Goal: Task Accomplishment & Management: Use online tool/utility

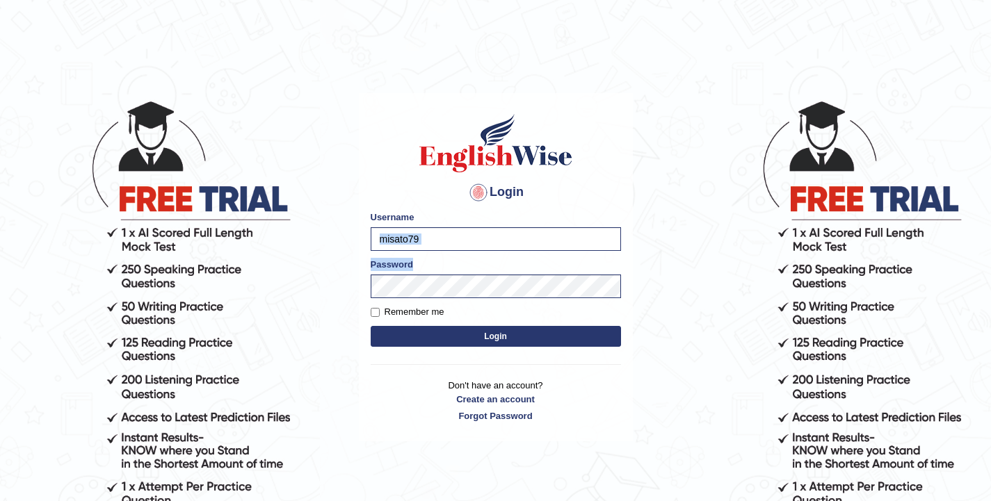
click at [484, 246] on form "Please fix the following errors: Username misato79 Password Remember me Login" at bounding box center [496, 281] width 250 height 140
click at [490, 245] on input "misato79" at bounding box center [496, 239] width 250 height 24
click at [481, 240] on input "misato79" at bounding box center [496, 239] width 250 height 24
type input "cHINMAY"
click at [481, 240] on input "cHINMAY" at bounding box center [496, 239] width 250 height 24
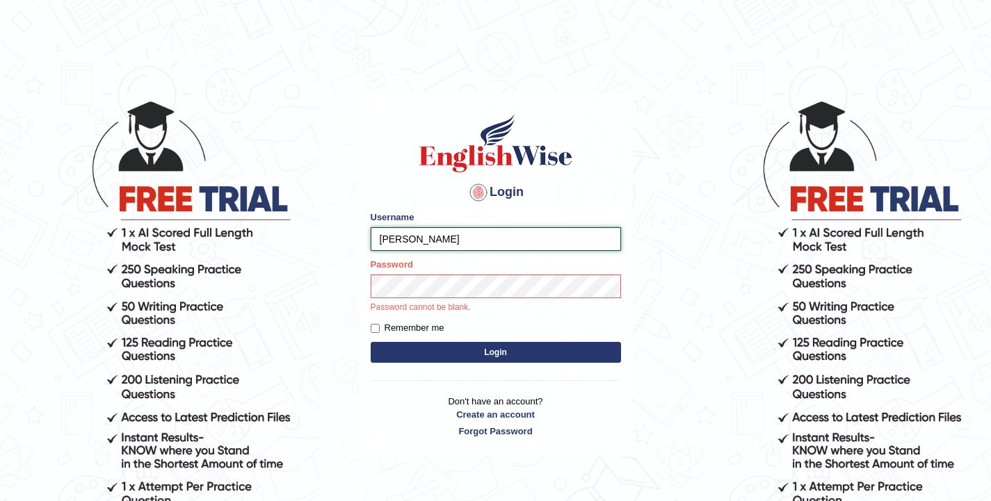
click at [481, 240] on input "cHINMAY" at bounding box center [496, 239] width 250 height 24
type input "Chinmaydp"
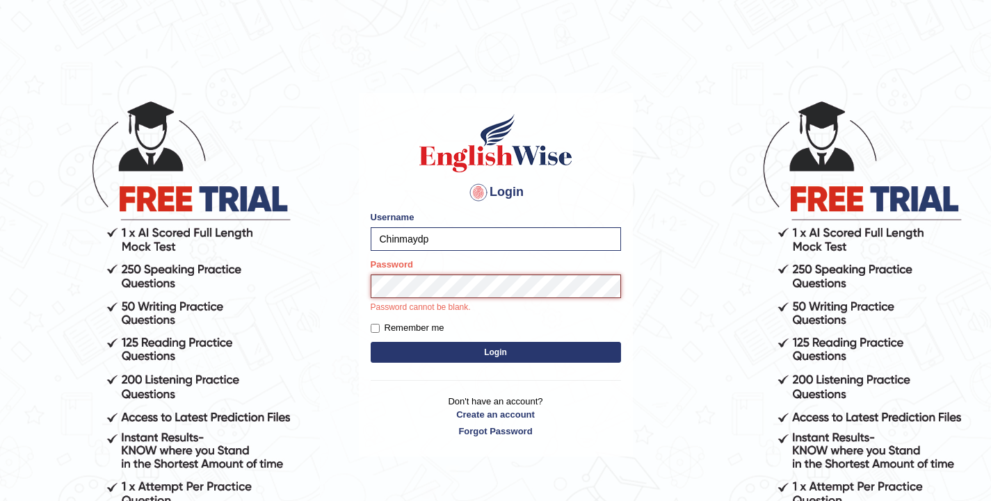
click at [371, 342] on button "Login" at bounding box center [496, 352] width 250 height 21
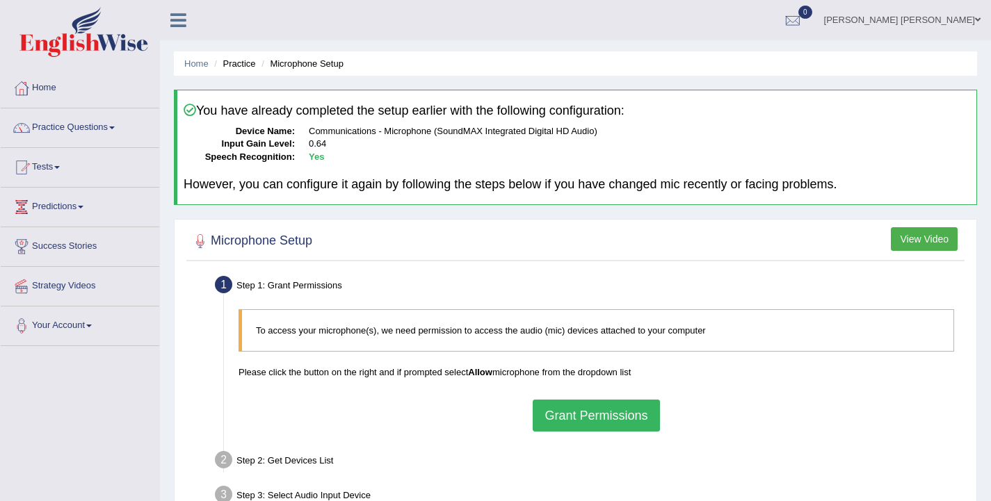
click at [568, 411] on button "Grant Permissions" at bounding box center [596, 416] width 127 height 32
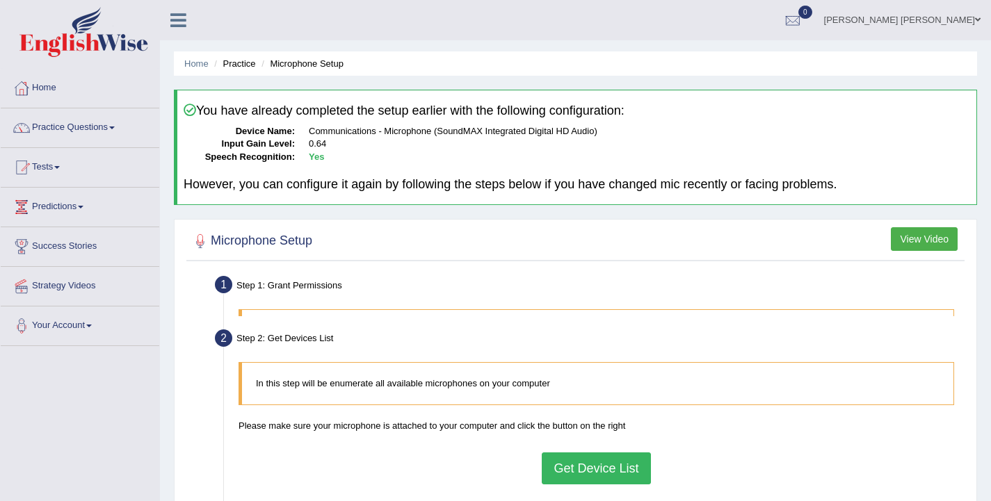
scroll to position [139, 0]
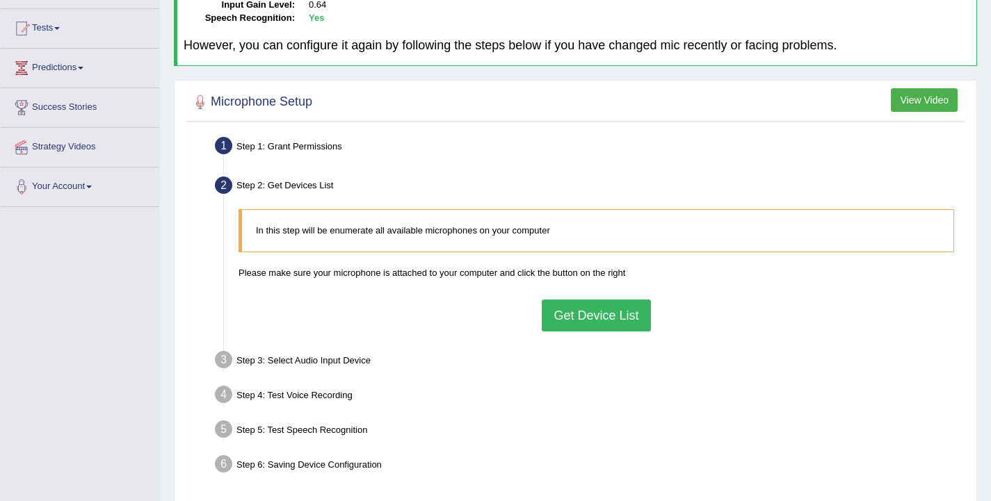
click at [568, 317] on button "Get Device List" at bounding box center [596, 316] width 108 height 32
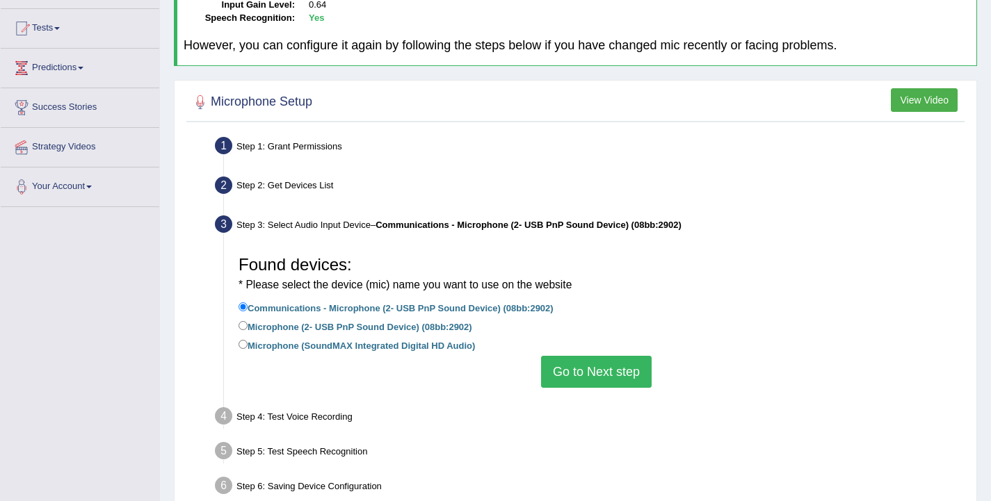
click at [560, 379] on button "Go to Next step" at bounding box center [596, 372] width 111 height 32
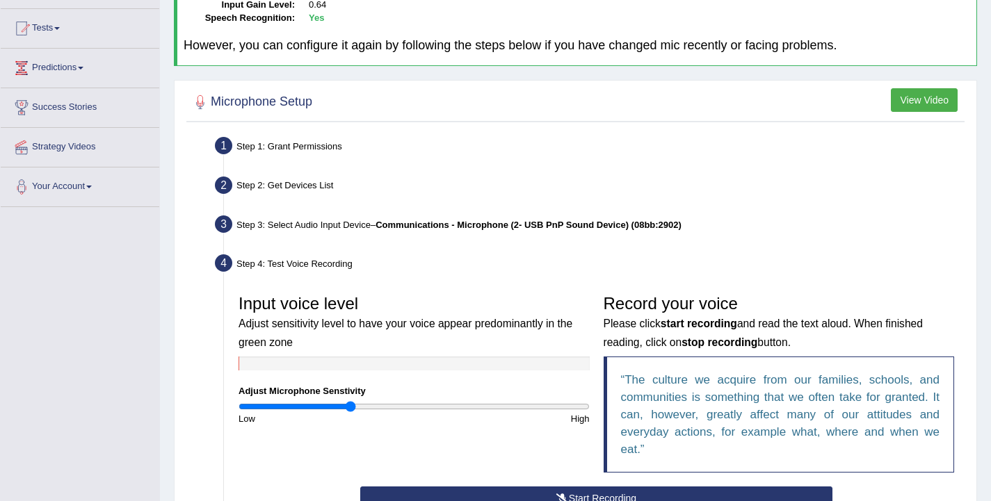
scroll to position [278, 0]
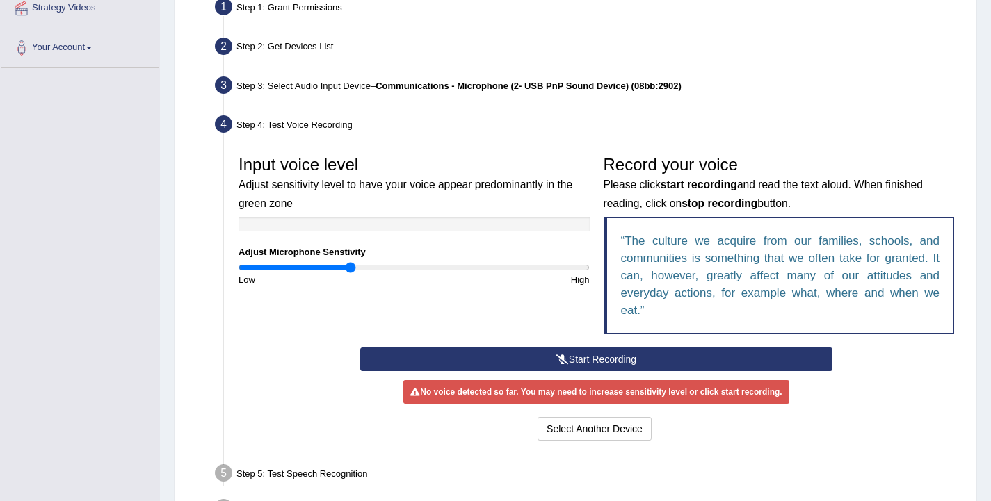
click at [556, 345] on div "Input voice level Adjust sensitivity level to have your voice appear predominan…" at bounding box center [597, 248] width 730 height 199
click at [558, 370] on button "Start Recording" at bounding box center [596, 360] width 472 height 24
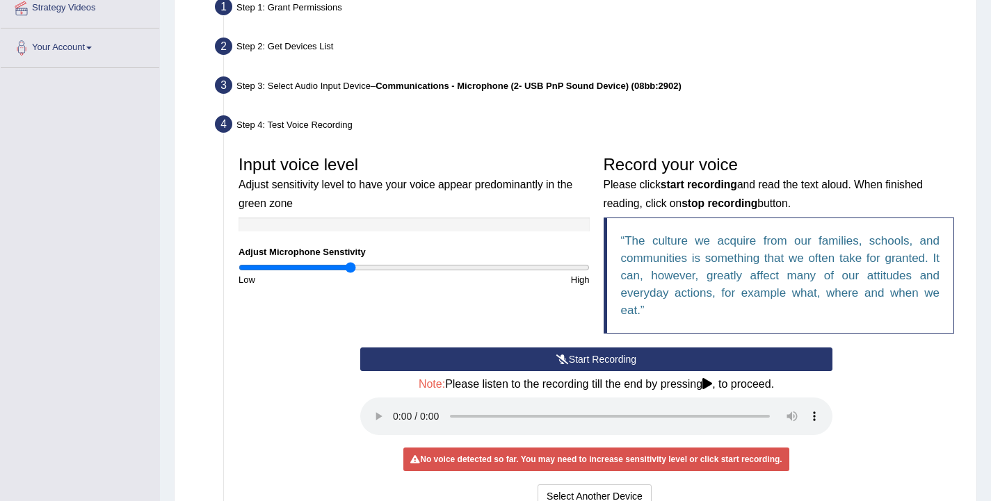
click at [627, 357] on button "Start Recording" at bounding box center [596, 360] width 472 height 24
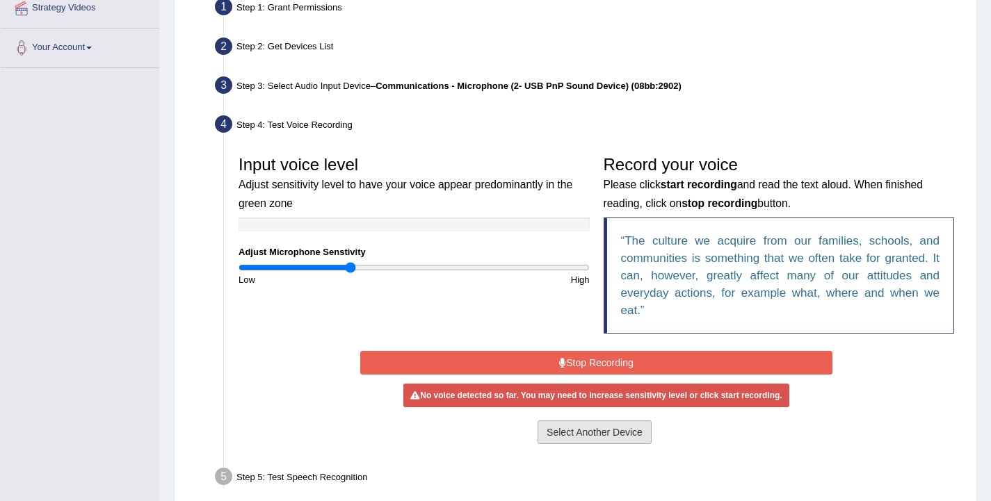
click at [578, 431] on button "Select Another Device" at bounding box center [595, 433] width 114 height 24
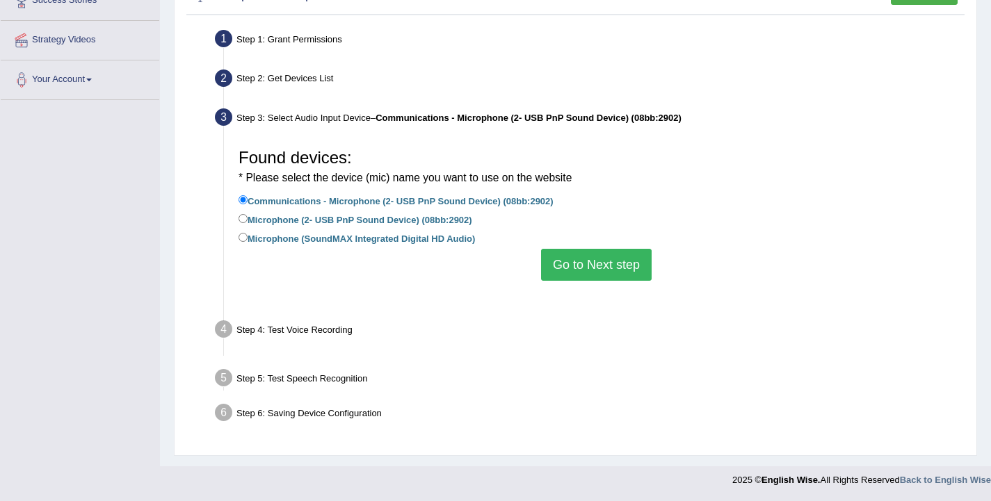
scroll to position [229, 0]
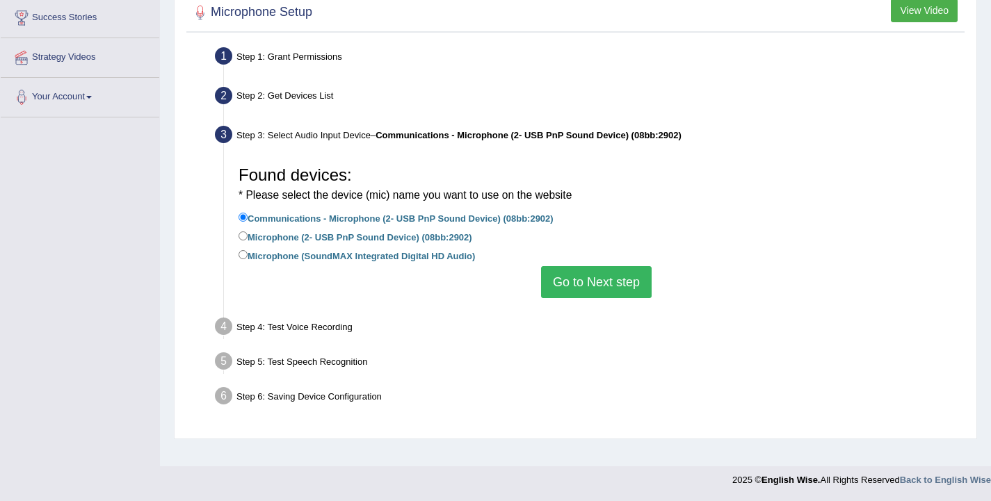
click at [577, 280] on button "Go to Next step" at bounding box center [596, 282] width 111 height 32
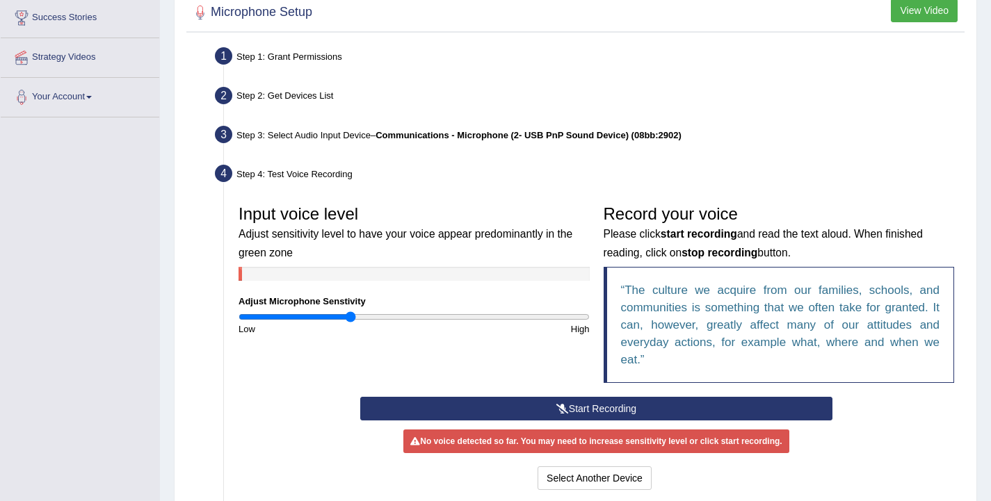
click at [569, 415] on button "Start Recording" at bounding box center [596, 409] width 472 height 24
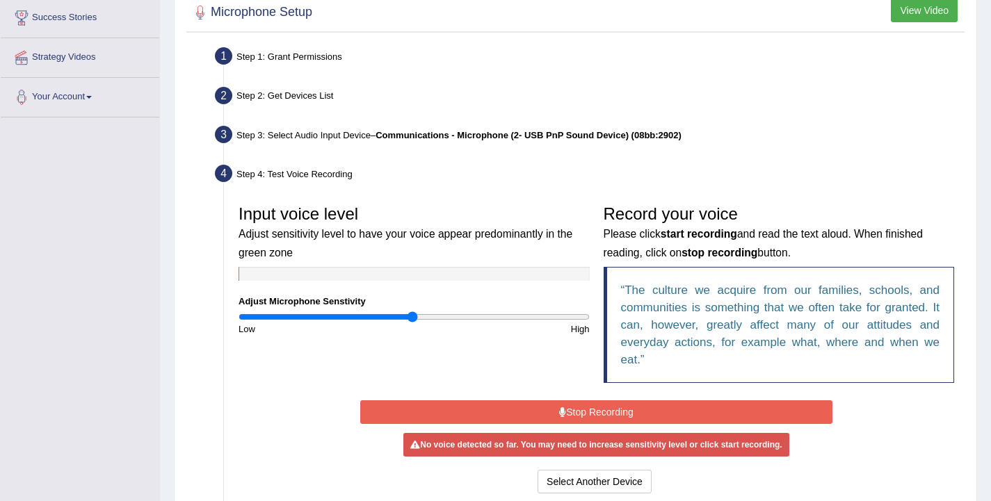
click at [411, 315] on input "range" at bounding box center [414, 317] width 351 height 11
type input "1.22"
click at [449, 318] on input "range" at bounding box center [414, 317] width 351 height 11
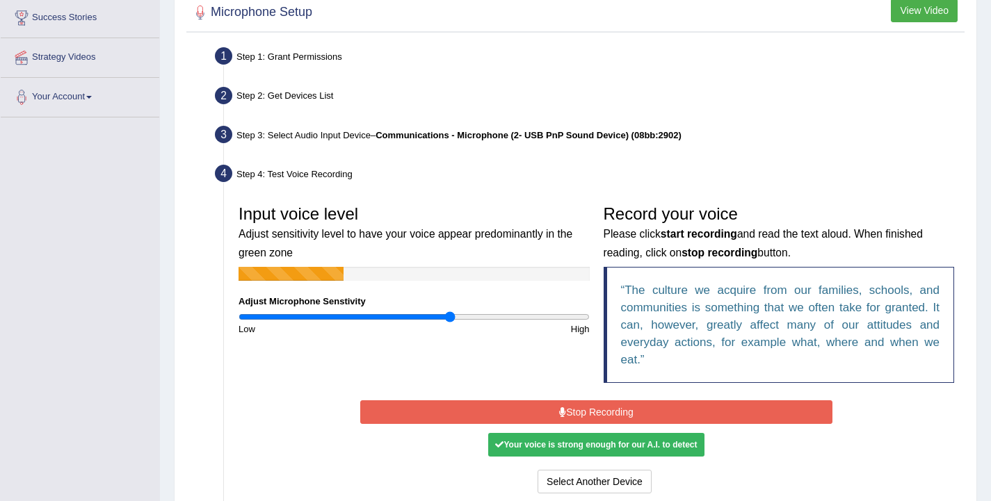
click at [495, 417] on button "Stop Recording" at bounding box center [596, 413] width 472 height 24
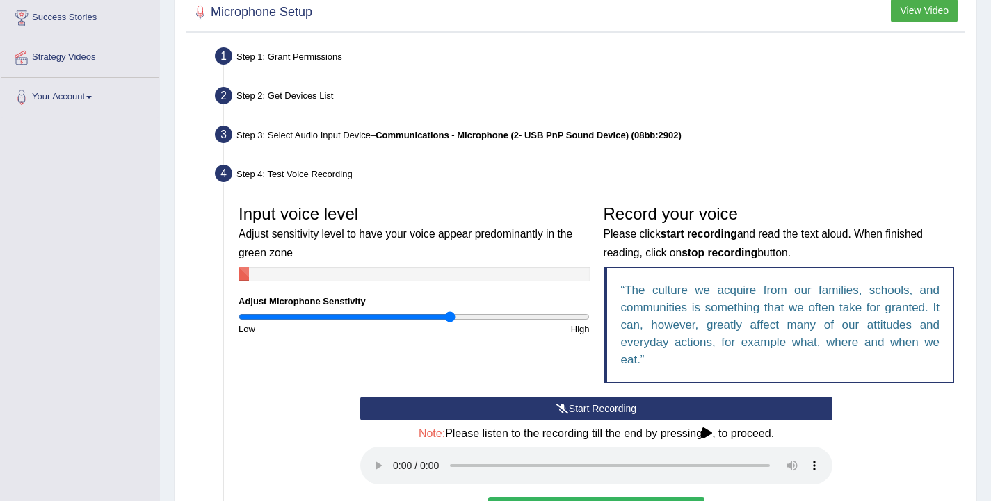
scroll to position [368, 0]
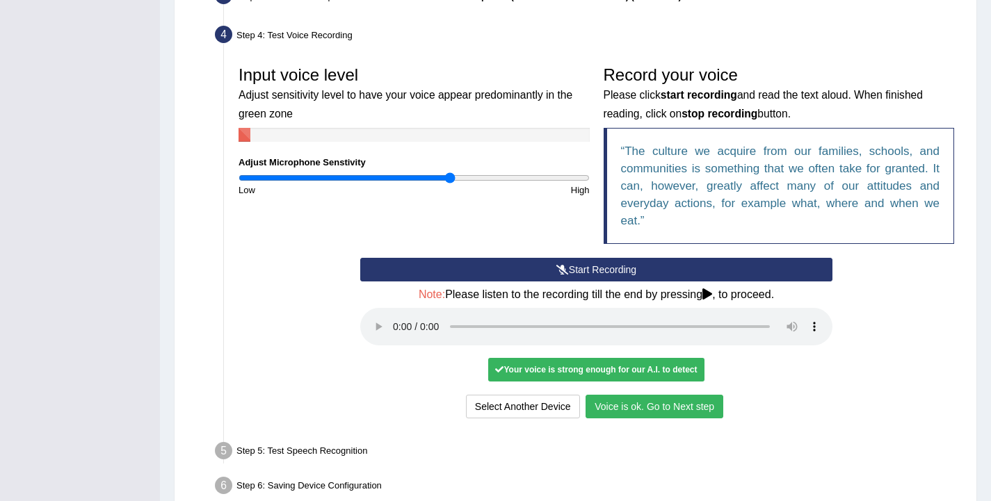
click at [675, 407] on button "Voice is ok. Go to Next step" at bounding box center [655, 407] width 138 height 24
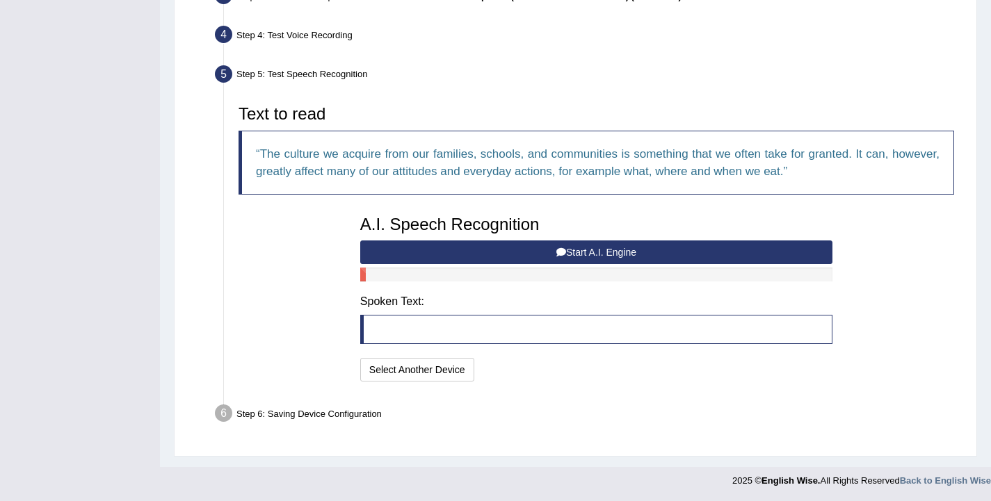
click at [533, 254] on button "Start A.I. Engine" at bounding box center [596, 253] width 472 height 24
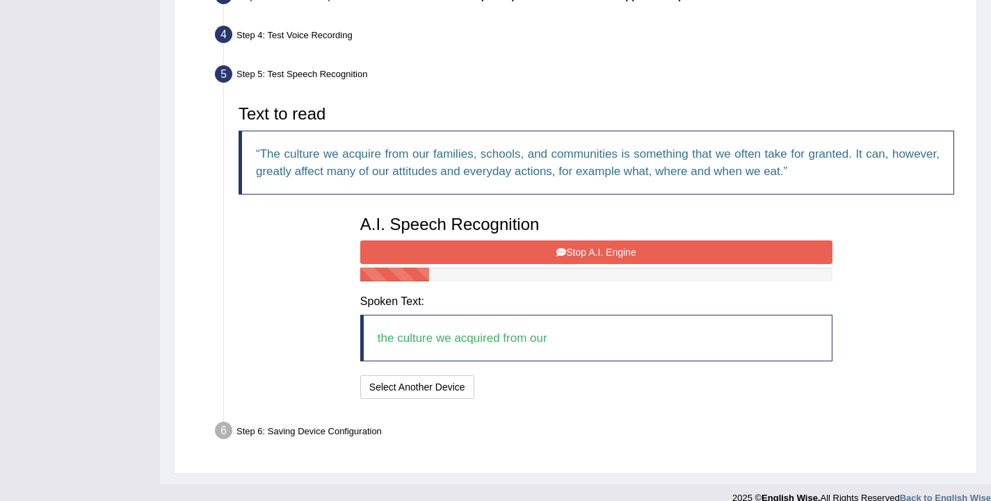
click at [534, 254] on button "Stop A.I. Engine" at bounding box center [596, 253] width 472 height 24
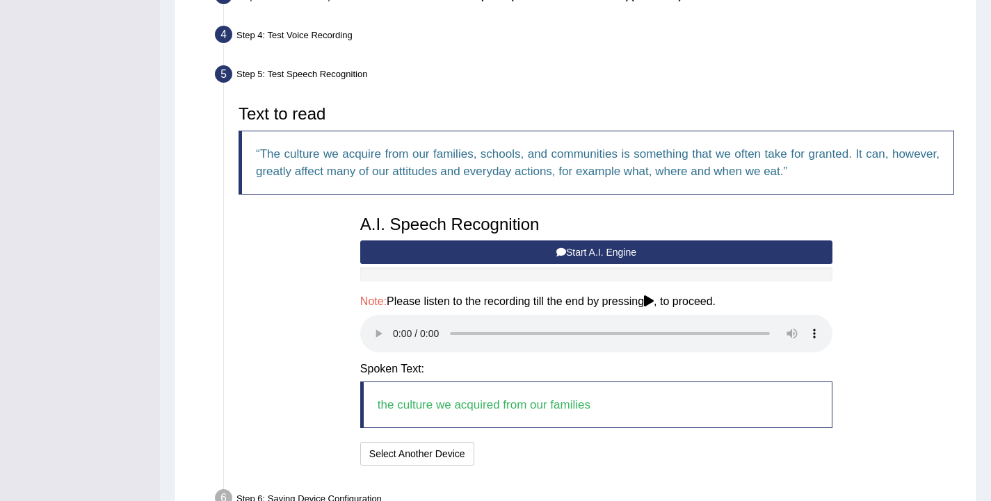
scroll to position [453, 0]
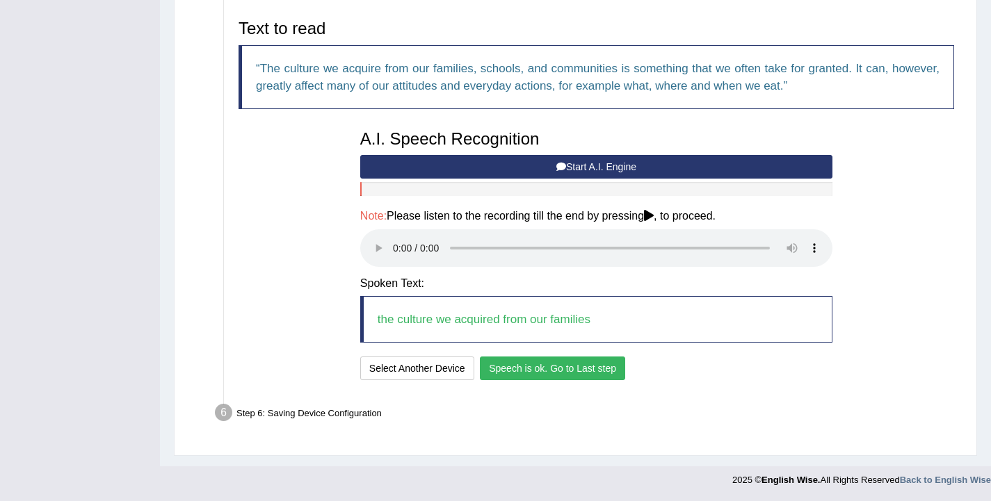
click at [533, 371] on button "Speech is ok. Go to Last step" at bounding box center [552, 369] width 145 height 24
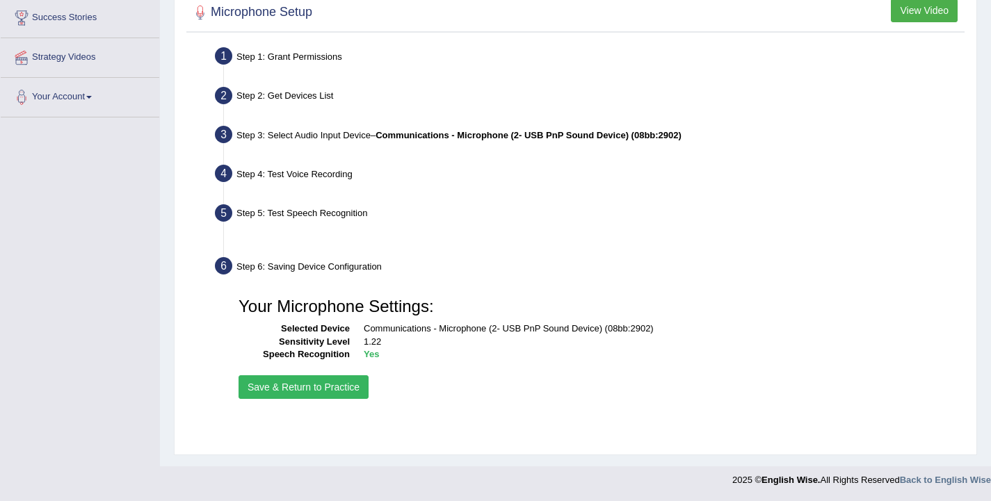
scroll to position [229, 0]
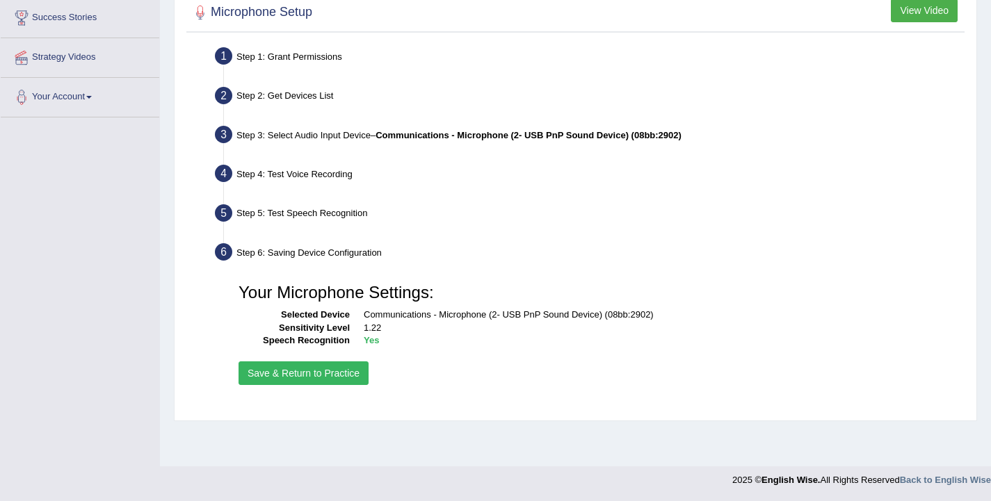
click at [355, 362] on button "Save & Return to Practice" at bounding box center [304, 374] width 130 height 24
